Goal: Task Accomplishment & Management: Use online tool/utility

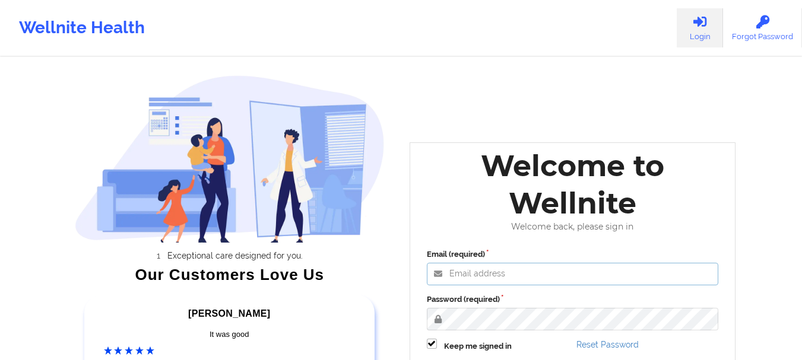
type input "[EMAIL_ADDRESS][DOMAIN_NAME]"
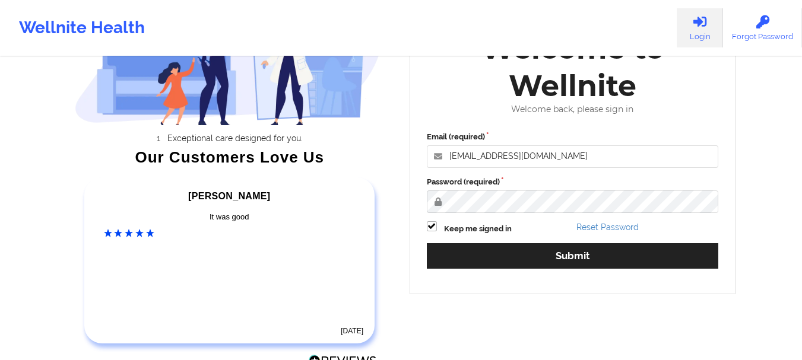
scroll to position [122, 0]
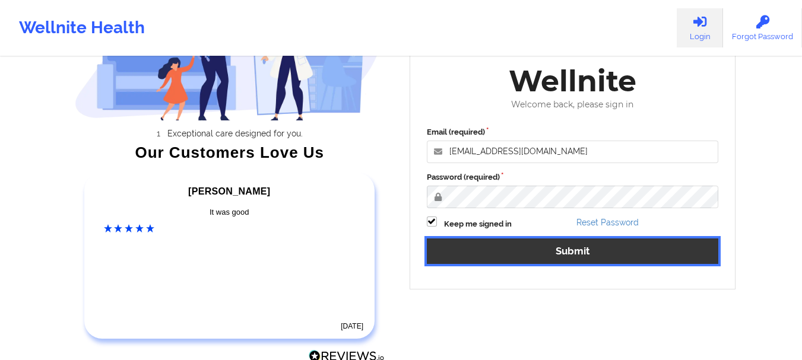
click at [524, 254] on button "Submit" at bounding box center [573, 252] width 292 height 26
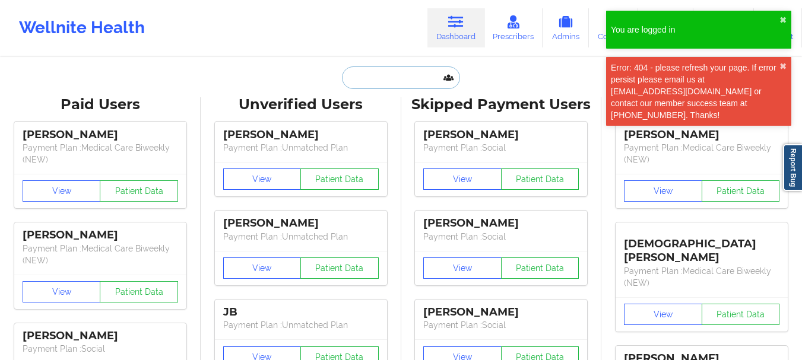
click at [384, 74] on input "text" at bounding box center [401, 77] width 118 height 23
type input "h"
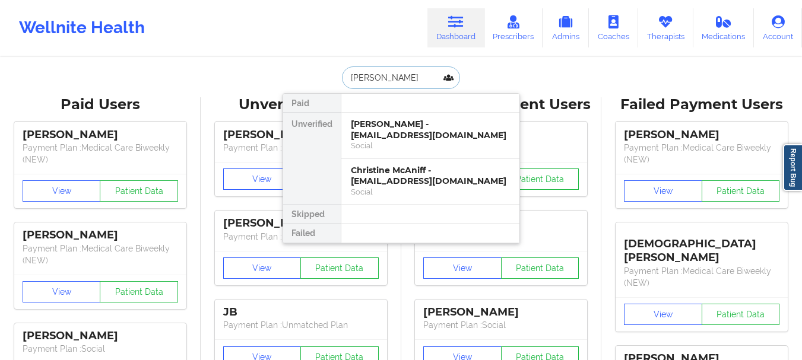
click at [414, 72] on input "[PERSON_NAME]" at bounding box center [401, 77] width 118 height 23
click at [414, 72] on input "k" at bounding box center [401, 77] width 118 height 23
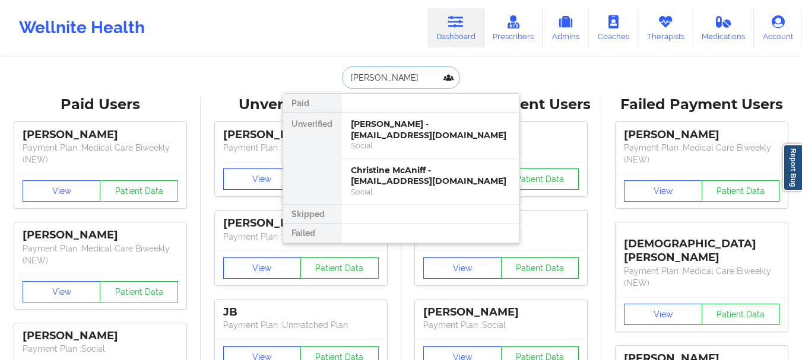
type input "[PERSON_NAME]"
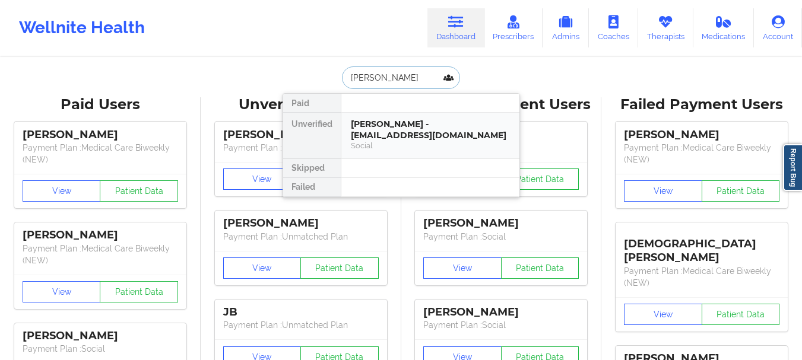
click at [405, 123] on div "[PERSON_NAME] - [EMAIL_ADDRESS][DOMAIN_NAME]" at bounding box center [430, 130] width 159 height 22
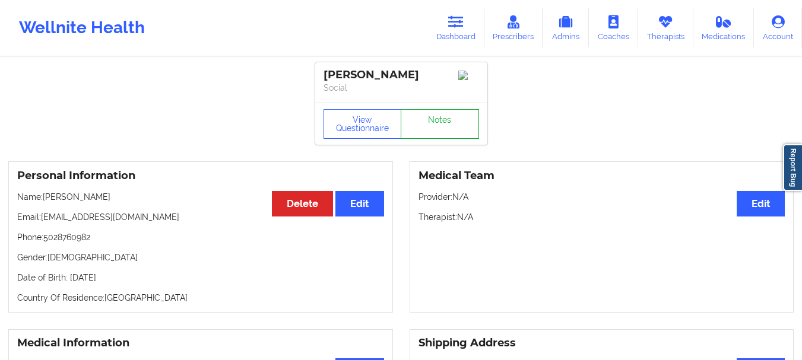
click at [431, 123] on link "Notes" at bounding box center [440, 124] width 78 height 30
click at [474, 20] on link "Dashboard" at bounding box center [455, 27] width 57 height 39
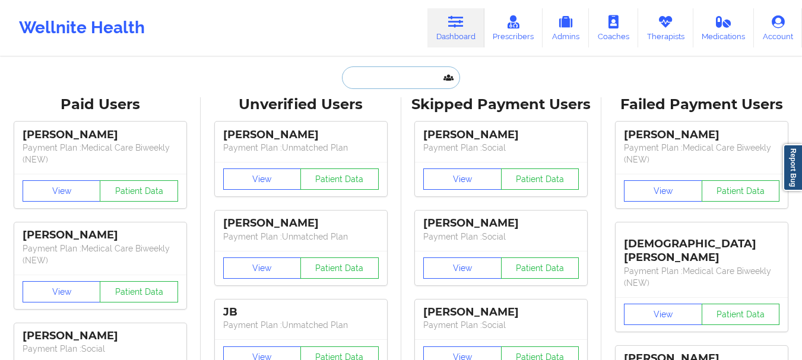
click at [392, 76] on input "text" at bounding box center [401, 77] width 118 height 23
type input "J"
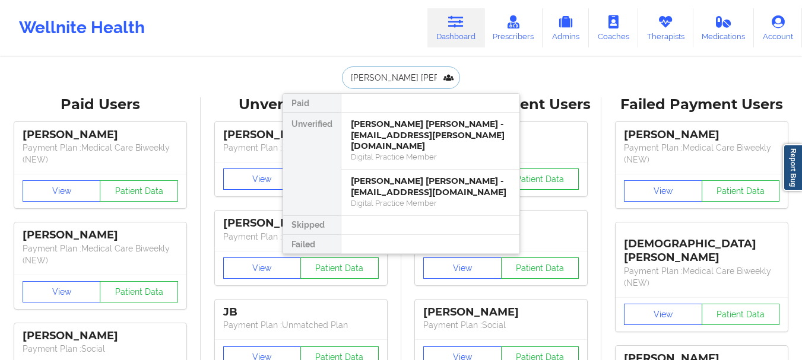
type input "[PERSON_NAME] [PERSON_NAME] san"
click at [459, 152] on div "Digital Practice Member" at bounding box center [430, 157] width 159 height 10
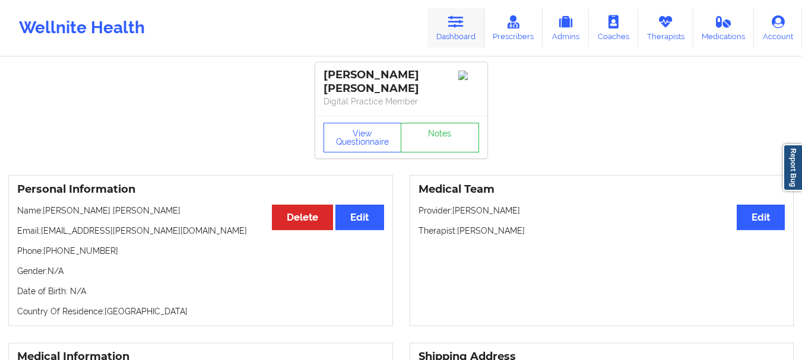
click at [456, 12] on link "Dashboard" at bounding box center [455, 27] width 57 height 39
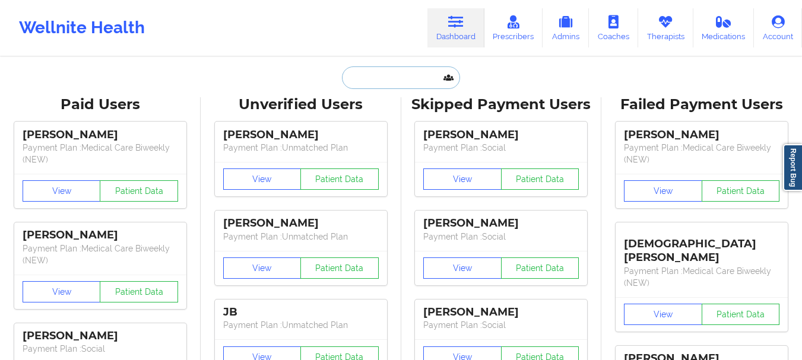
click at [392, 73] on input "text" at bounding box center [401, 77] width 118 height 23
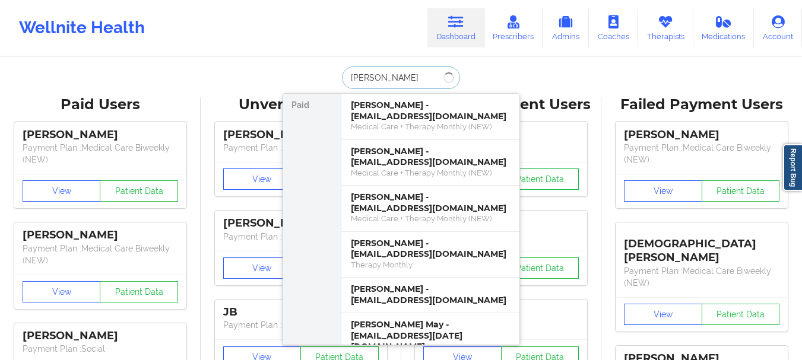
type input "[PERSON_NAME]"
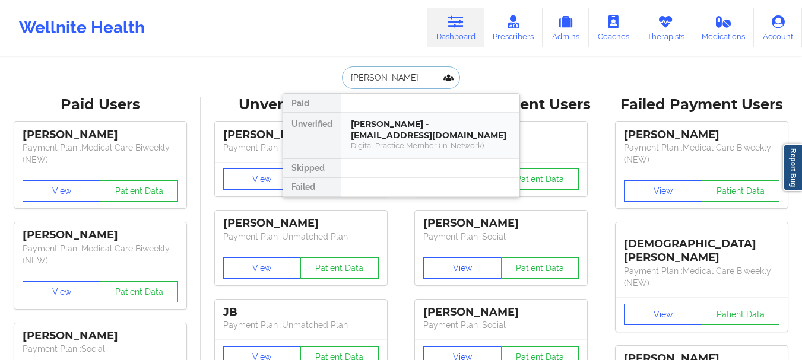
click at [416, 157] on div "[PERSON_NAME] - [EMAIL_ADDRESS][DOMAIN_NAME] Digital Practice Member (In-Networ…" at bounding box center [430, 136] width 178 height 46
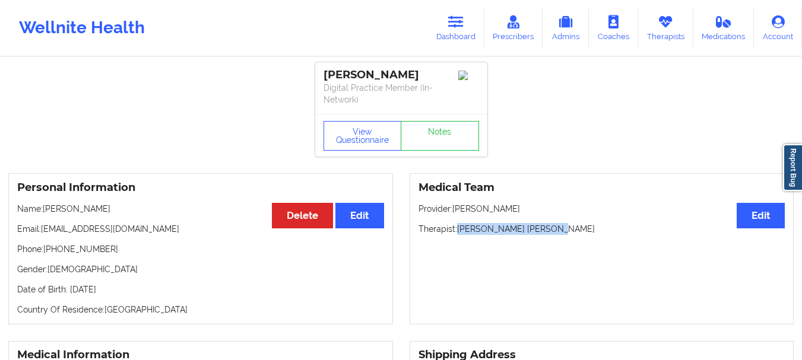
drag, startPoint x: 547, startPoint y: 232, endPoint x: 458, endPoint y: 234, distance: 89.7
click at [458, 234] on p "Therapist: [PERSON_NAME] [PERSON_NAME]" at bounding box center [602, 229] width 367 height 12
copy p "[PERSON_NAME] [PERSON_NAME]"
click at [463, 34] on link "Dashboard" at bounding box center [455, 27] width 57 height 39
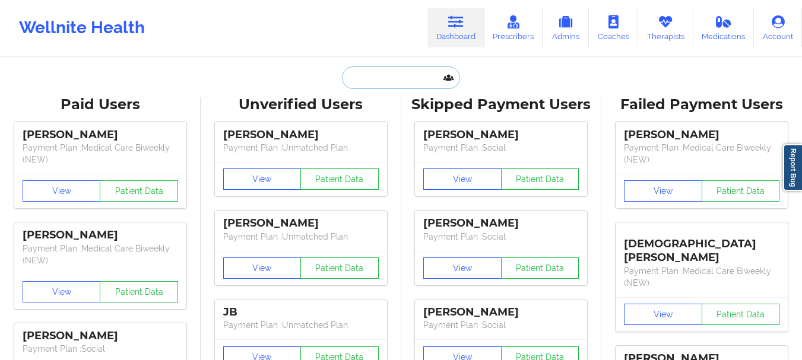
click at [384, 78] on input "text" at bounding box center [401, 77] width 118 height 23
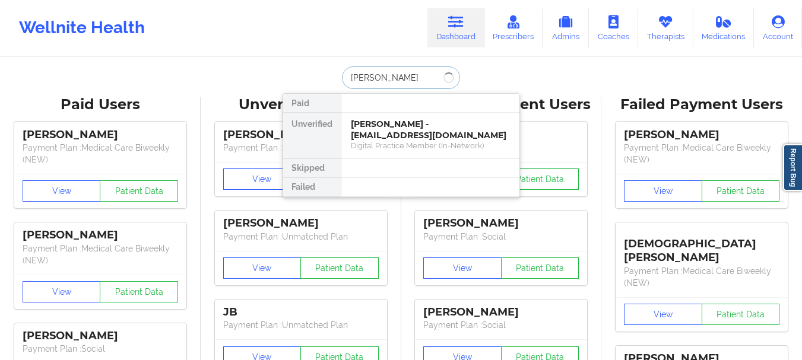
type input "[PERSON_NAME]"
click at [433, 132] on div "[PERSON_NAME] - [EMAIL_ADDRESS][DOMAIN_NAME]" at bounding box center [430, 130] width 159 height 22
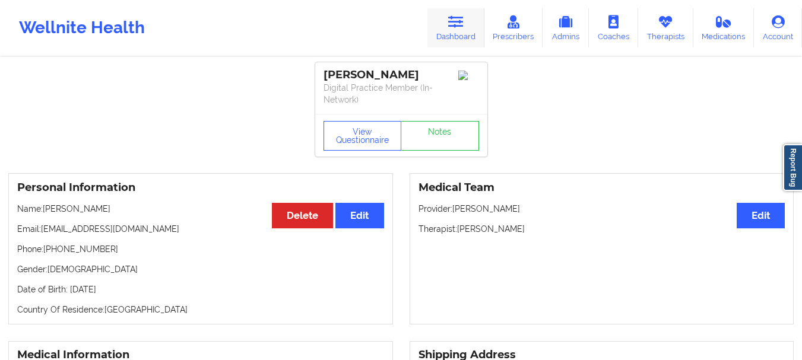
click at [452, 33] on link "Dashboard" at bounding box center [455, 27] width 57 height 39
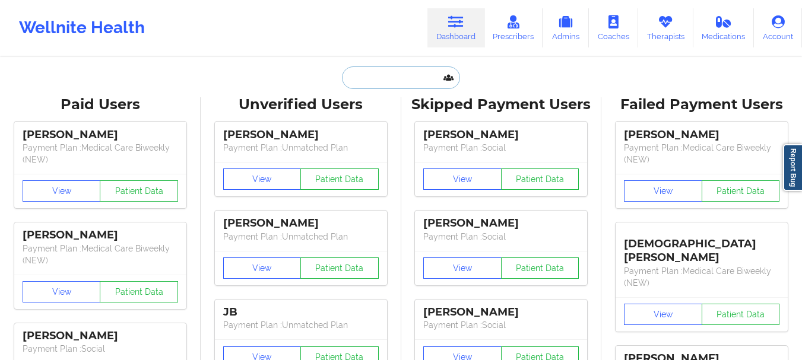
click at [375, 87] on input "text" at bounding box center [401, 77] width 118 height 23
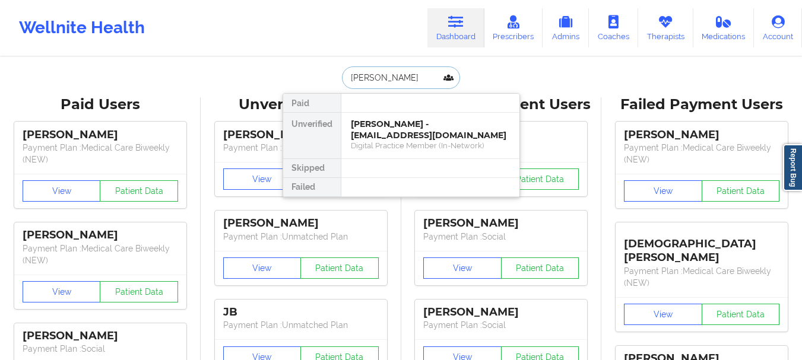
type input "[PERSON_NAME]"
click at [385, 140] on div "[PERSON_NAME] - [EMAIL_ADDRESS][DOMAIN_NAME]" at bounding box center [430, 130] width 159 height 22
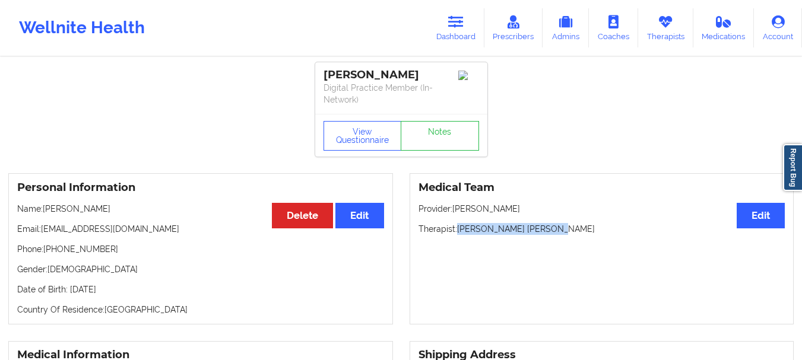
drag, startPoint x: 547, startPoint y: 233, endPoint x: 459, endPoint y: 233, distance: 87.9
click at [459, 233] on p "Therapist: [PERSON_NAME] [PERSON_NAME]" at bounding box center [602, 229] width 367 height 12
copy p "[PERSON_NAME] [PERSON_NAME]"
drag, startPoint x: 99, startPoint y: 247, endPoint x: 49, endPoint y: 252, distance: 49.6
click at [49, 252] on p "Phone: [PHONE_NUMBER]" at bounding box center [200, 249] width 367 height 12
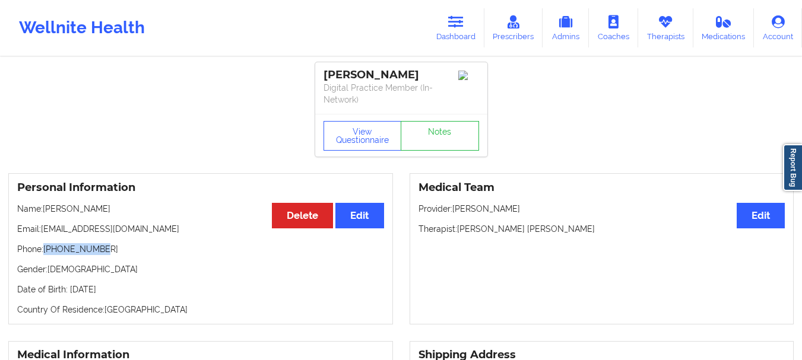
drag, startPoint x: 47, startPoint y: 252, endPoint x: 95, endPoint y: 248, distance: 48.3
click at [95, 248] on p "Phone: [PHONE_NUMBER]" at bounding box center [200, 249] width 367 height 12
copy p "[PHONE_NUMBER]"
click at [461, 27] on icon at bounding box center [455, 21] width 15 height 13
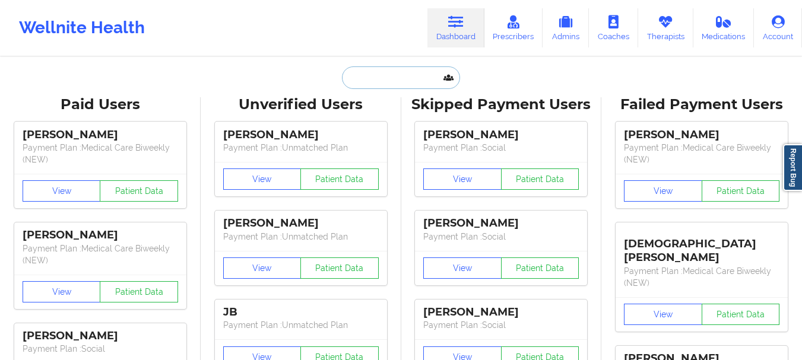
click at [386, 86] on input "text" at bounding box center [401, 77] width 118 height 23
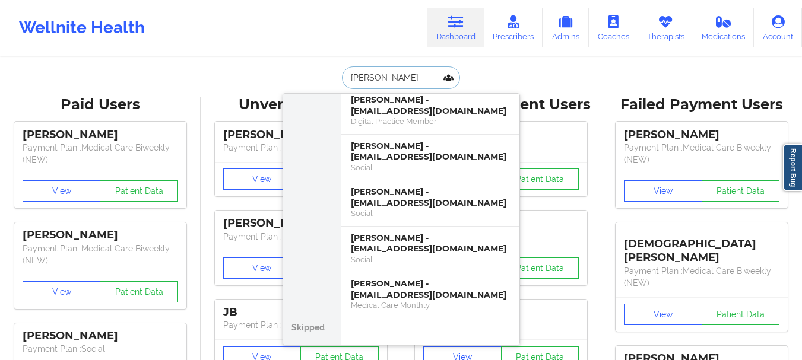
scroll to position [223, 0]
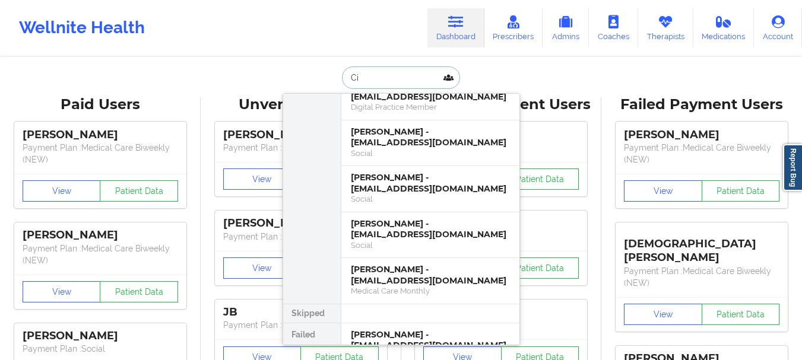
type input "C"
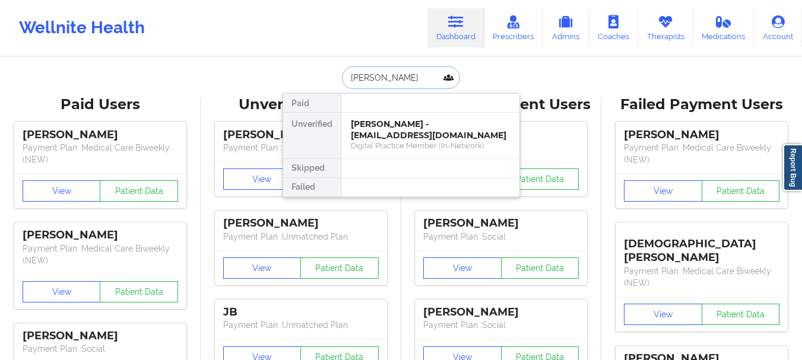
scroll to position [0, 0]
type input "[PERSON_NAME]"
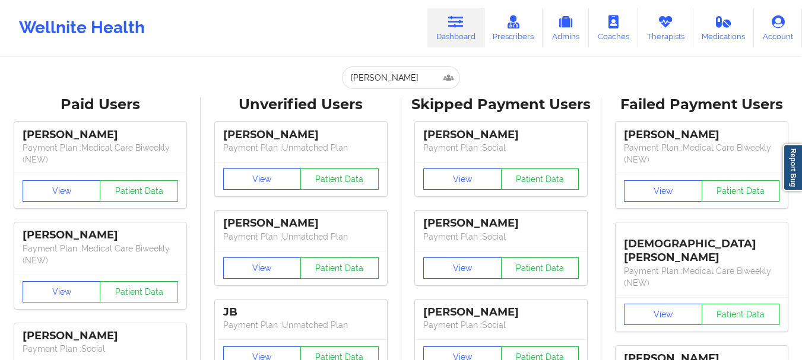
click at [661, 52] on div "Wellnite Health Dashboard Prescribers Admins Coaches Therapists Medications Acc…" at bounding box center [401, 28] width 802 height 56
click at [661, 37] on link "Therapists" at bounding box center [665, 27] width 55 height 39
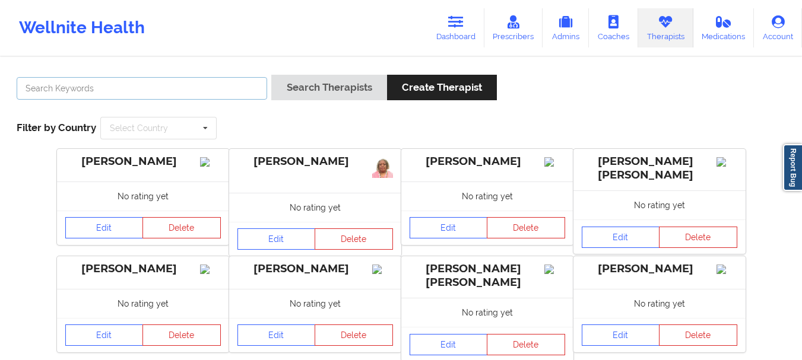
click at [201, 93] on input "text" at bounding box center [142, 88] width 251 height 23
type input "[PERSON_NAME]"
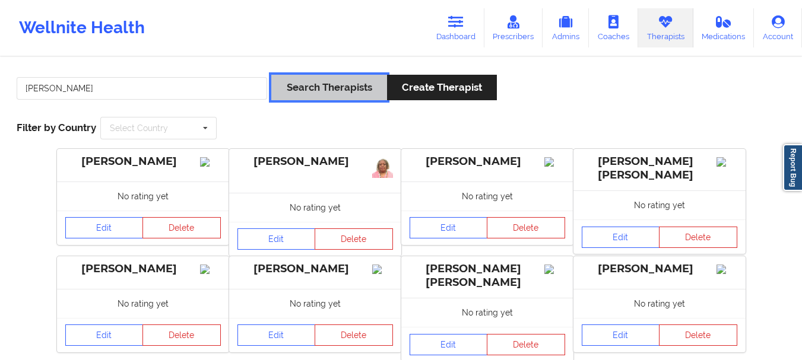
click at [362, 85] on button "Search Therapists" at bounding box center [328, 88] width 115 height 26
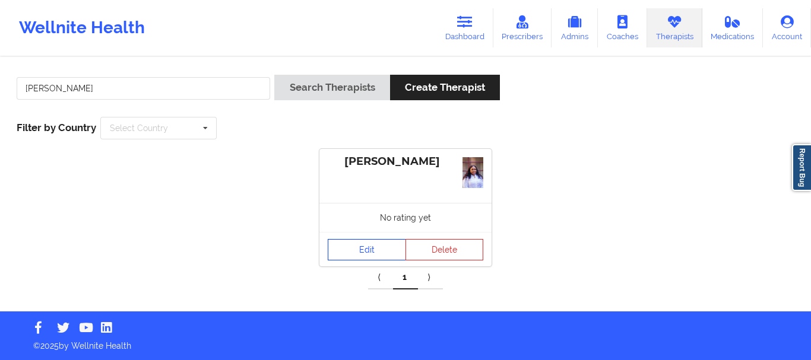
click at [376, 252] on link "Edit" at bounding box center [367, 249] width 78 height 21
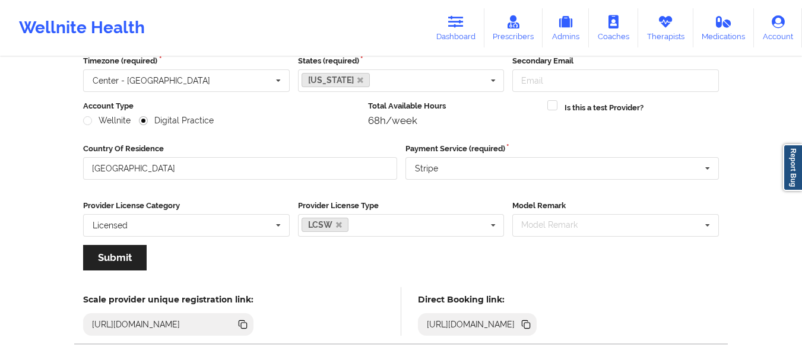
scroll to position [172, 0]
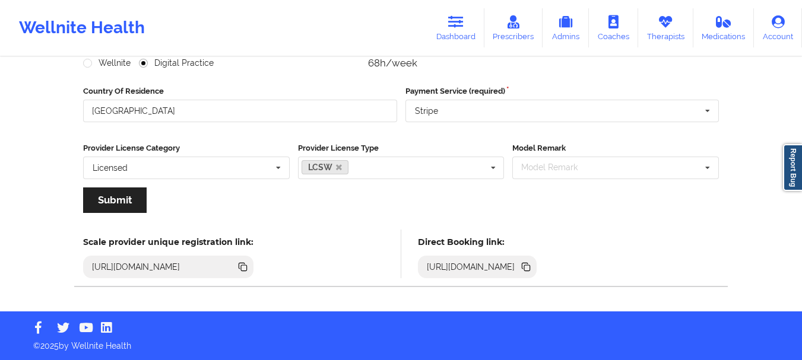
click at [528, 264] on icon at bounding box center [525, 266] width 6 height 6
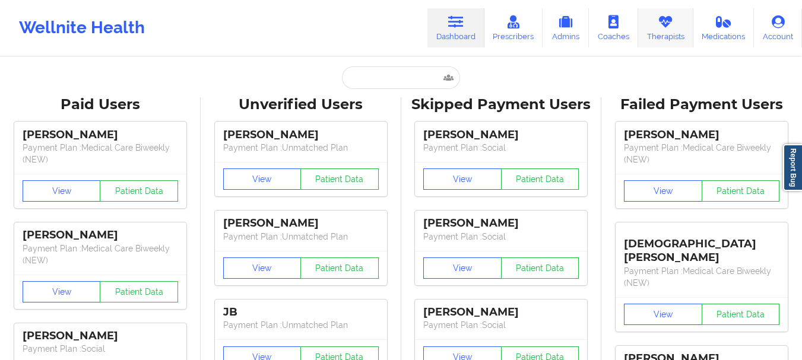
click at [681, 43] on link "Therapists" at bounding box center [665, 27] width 55 height 39
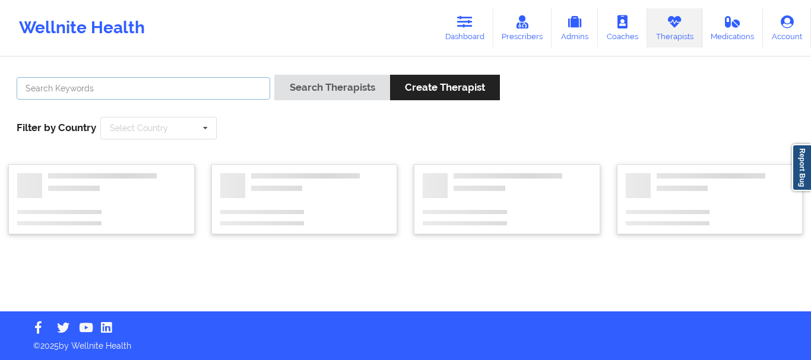
click at [150, 97] on input "text" at bounding box center [143, 88] width 253 height 23
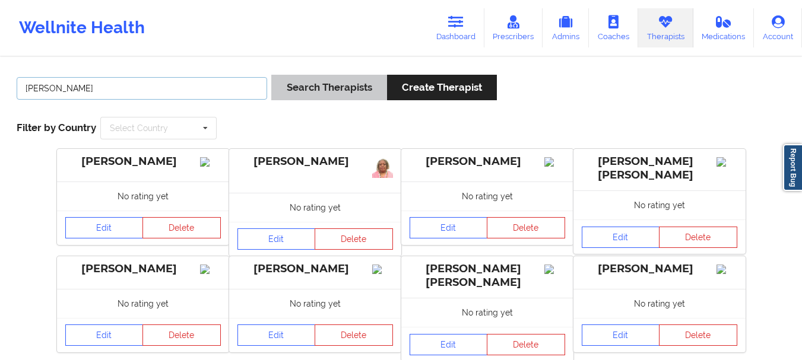
type input "katie"
click at [350, 99] on button "Search Therapists" at bounding box center [328, 88] width 115 height 26
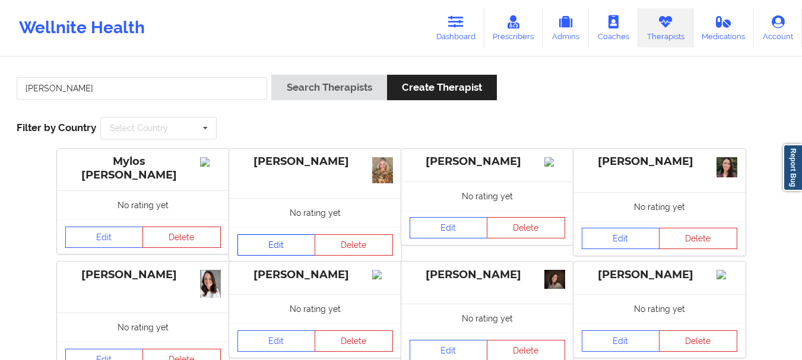
click at [300, 242] on link "Edit" at bounding box center [276, 244] width 78 height 21
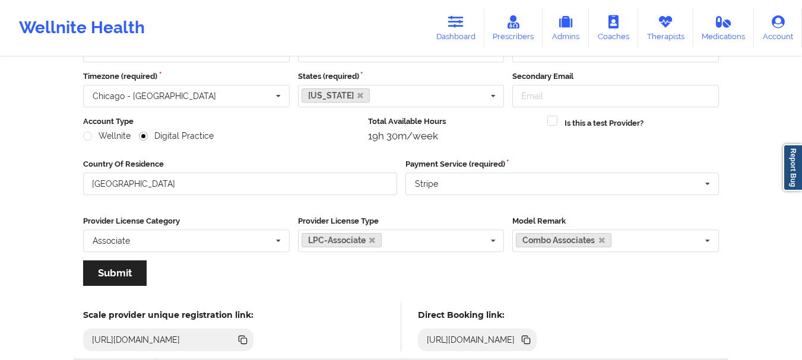
scroll to position [96, 0]
